Goal: Find specific page/section: Find specific page/section

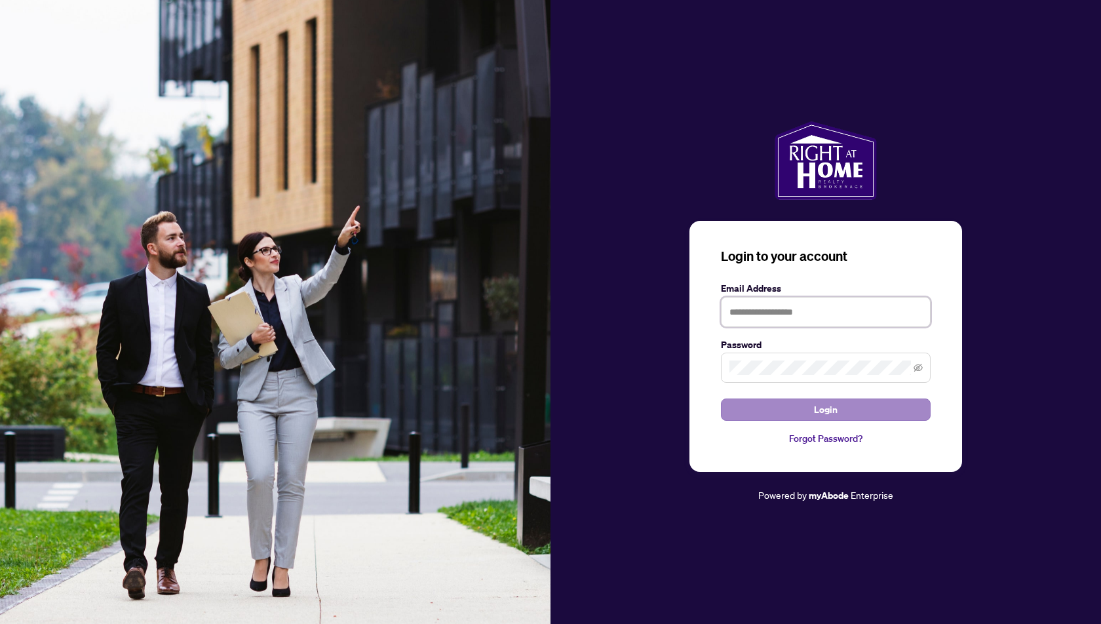
type input "**********"
click at [816, 408] on span "Login" at bounding box center [826, 409] width 24 height 21
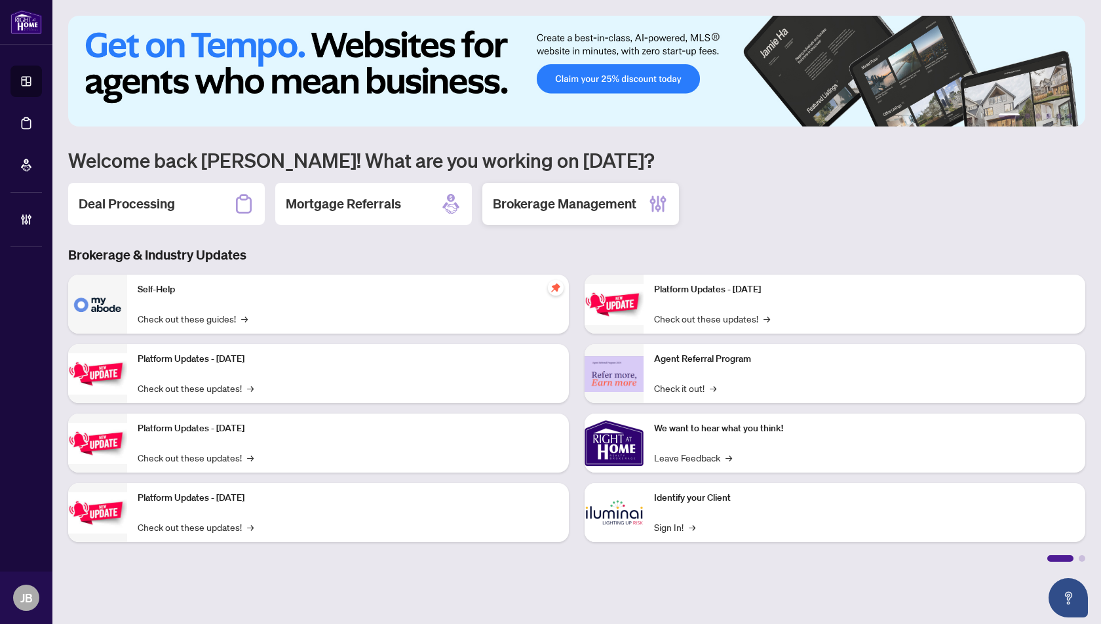
click at [573, 204] on h2 "Brokerage Management" at bounding box center [565, 204] width 144 height 18
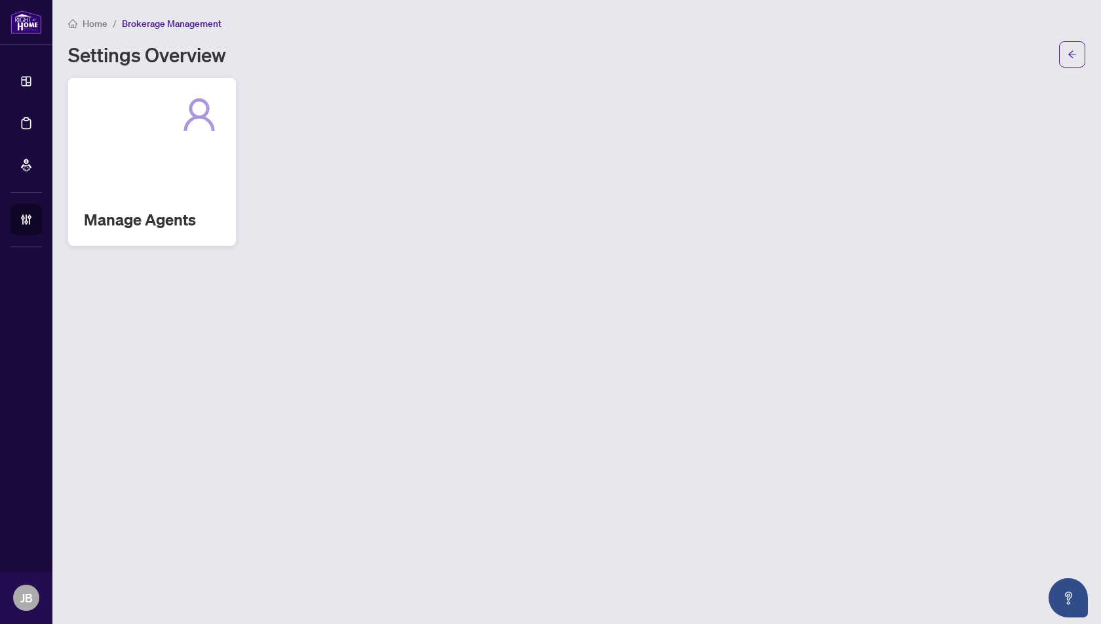
click at [169, 152] on div "Manage Agents" at bounding box center [152, 162] width 168 height 168
